Goal: Information Seeking & Learning: Stay updated

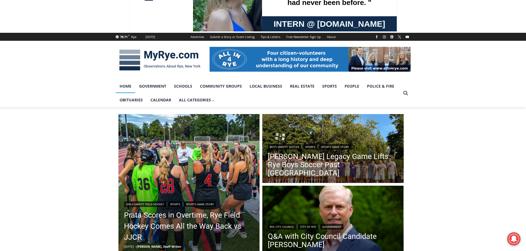
scroll to position [83, 0]
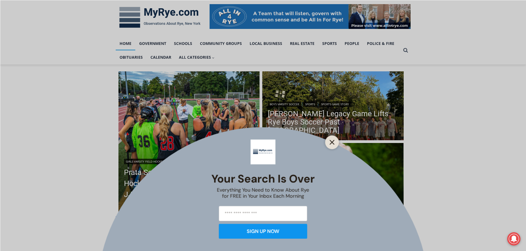
drag, startPoint x: 329, startPoint y: 144, endPoint x: 336, endPoint y: 144, distance: 6.9
click at [330, 144] on icon "Close" at bounding box center [332, 142] width 5 height 5
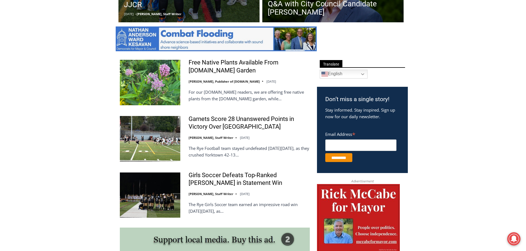
scroll to position [276, 0]
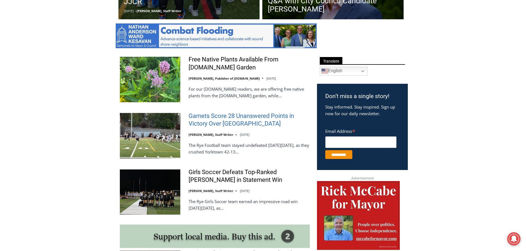
click at [227, 124] on link "Garnets Score 28 Unanswered Points in Victory Over [GEOGRAPHIC_DATA]" at bounding box center [249, 120] width 121 height 16
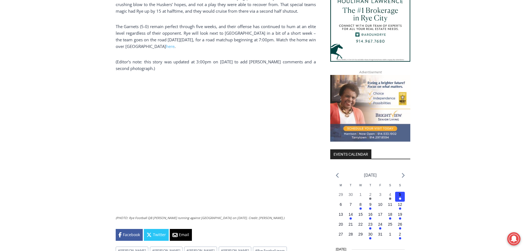
scroll to position [552, 0]
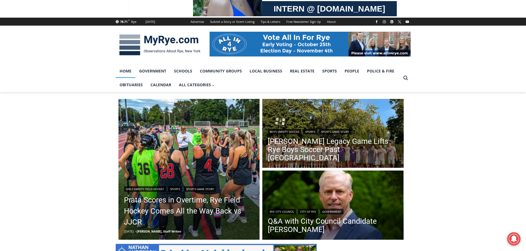
scroll to position [110, 0]
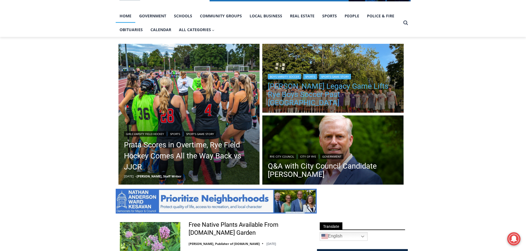
click at [321, 103] on link "[PERSON_NAME] Legacy Game Lifts Rye Boys Soccer Past [GEOGRAPHIC_DATA]" at bounding box center [333, 94] width 130 height 25
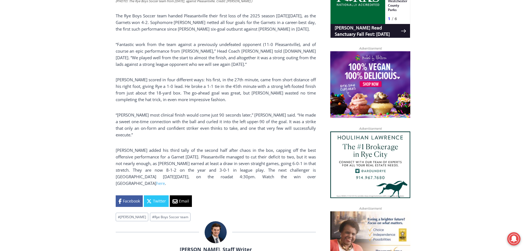
scroll to position [404, 0]
